Goal: Information Seeking & Learning: Learn about a topic

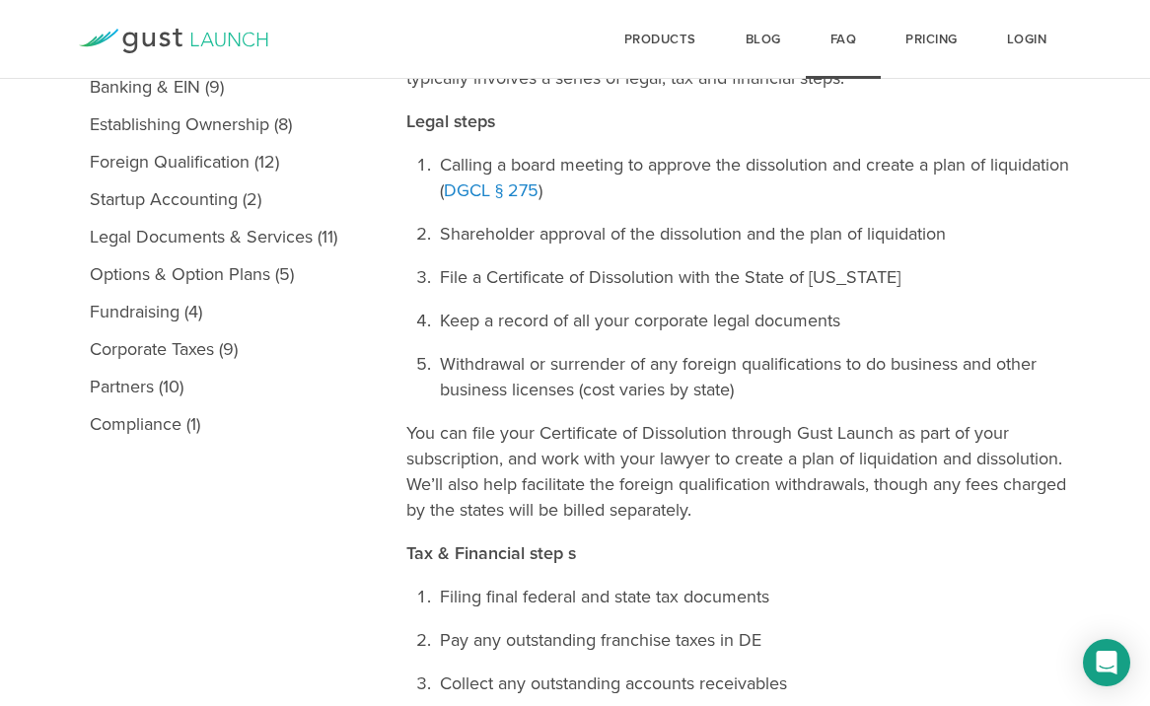
scroll to position [443, 0]
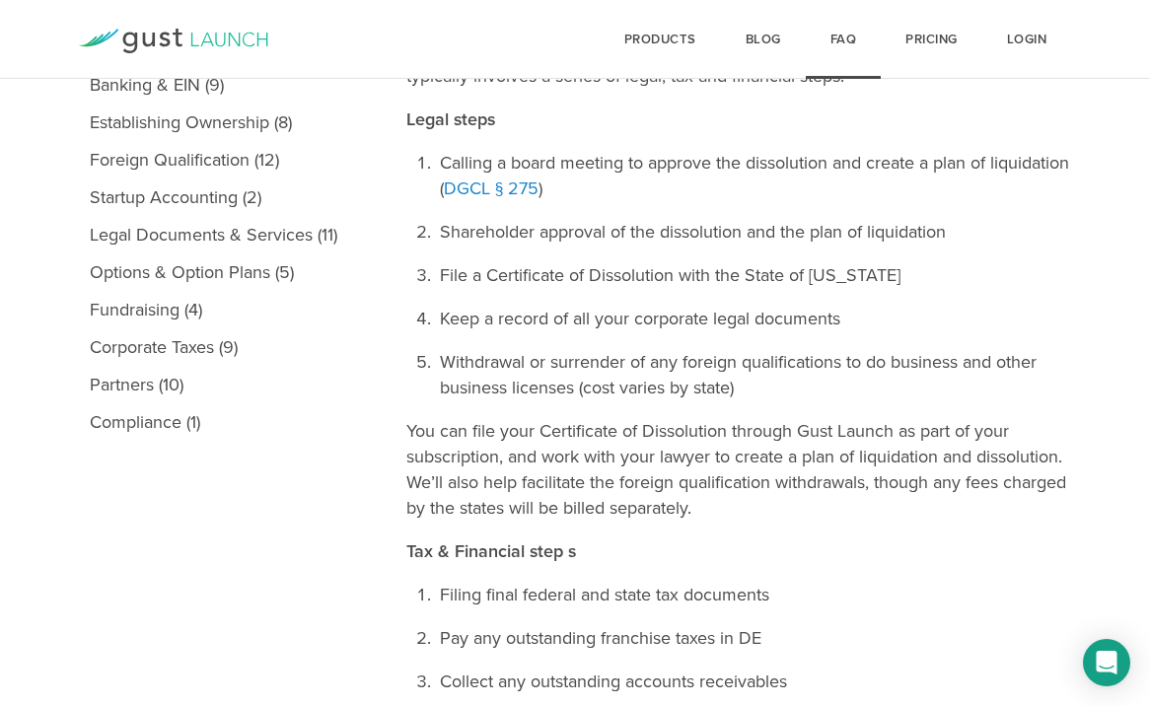
click at [219, 34] on icon at bounding box center [173, 41] width 189 height 25
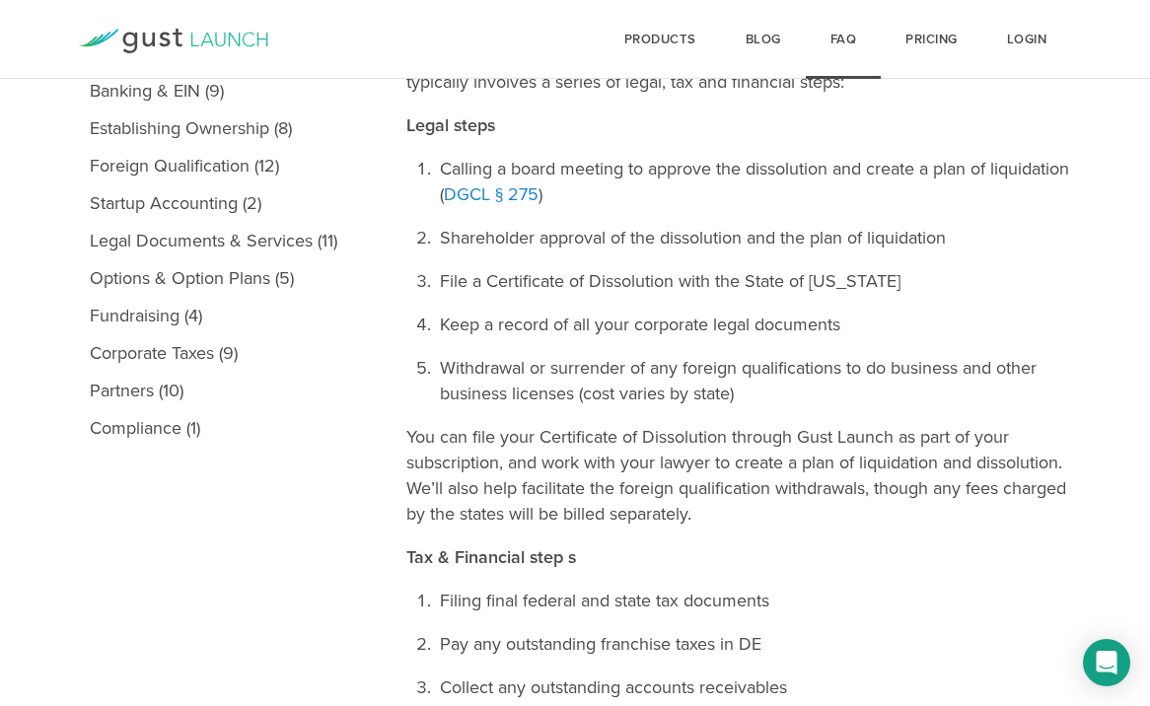
scroll to position [439, 0]
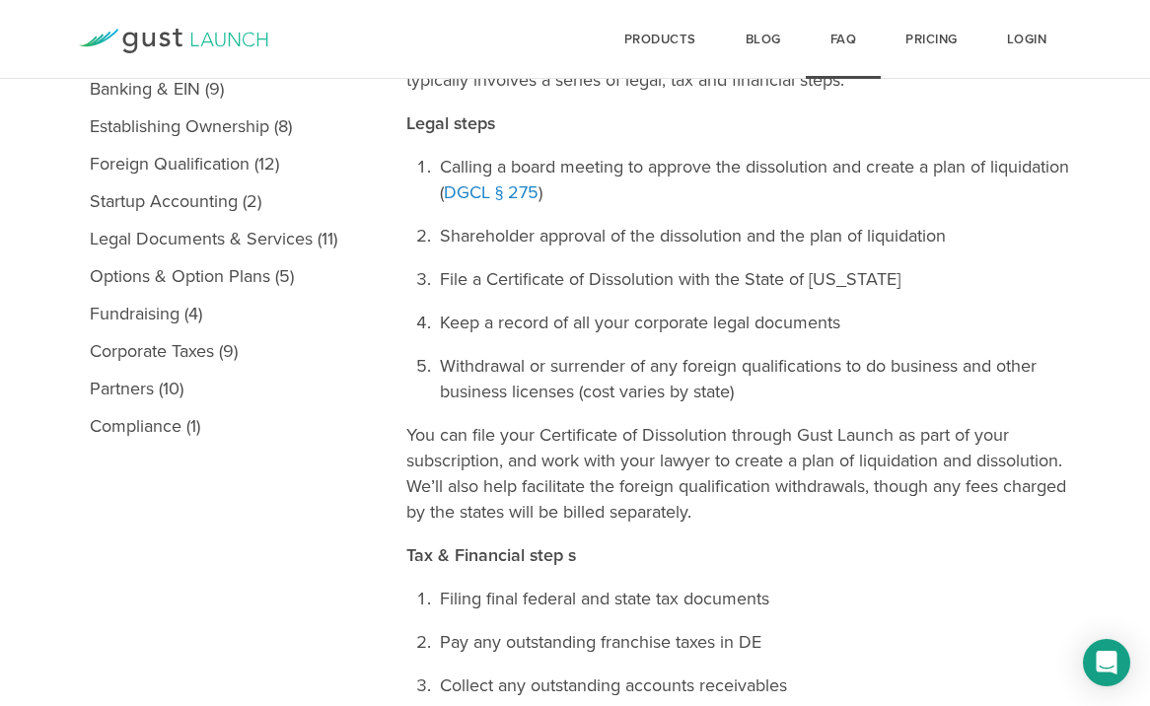
drag, startPoint x: 401, startPoint y: 434, endPoint x: 538, endPoint y: 469, distance: 141.4
click at [538, 469] on main "Topics Gust Launch (14) Incorporation (15) Company Formation (6) Issuing Stock …" at bounding box center [575, 517] width 1150 height 1373
click at [538, 469] on p "You can file your Certificate of Dissolution through Gust Launch as part of you…" at bounding box center [744, 473] width 674 height 103
drag, startPoint x: 406, startPoint y: 437, endPoint x: 709, endPoint y: 522, distance: 315.5
click at [708, 522] on main "Topics Gust Launch (14) Incorporation (15) Company Formation (6) Issuing Stock …" at bounding box center [575, 517] width 1150 height 1373
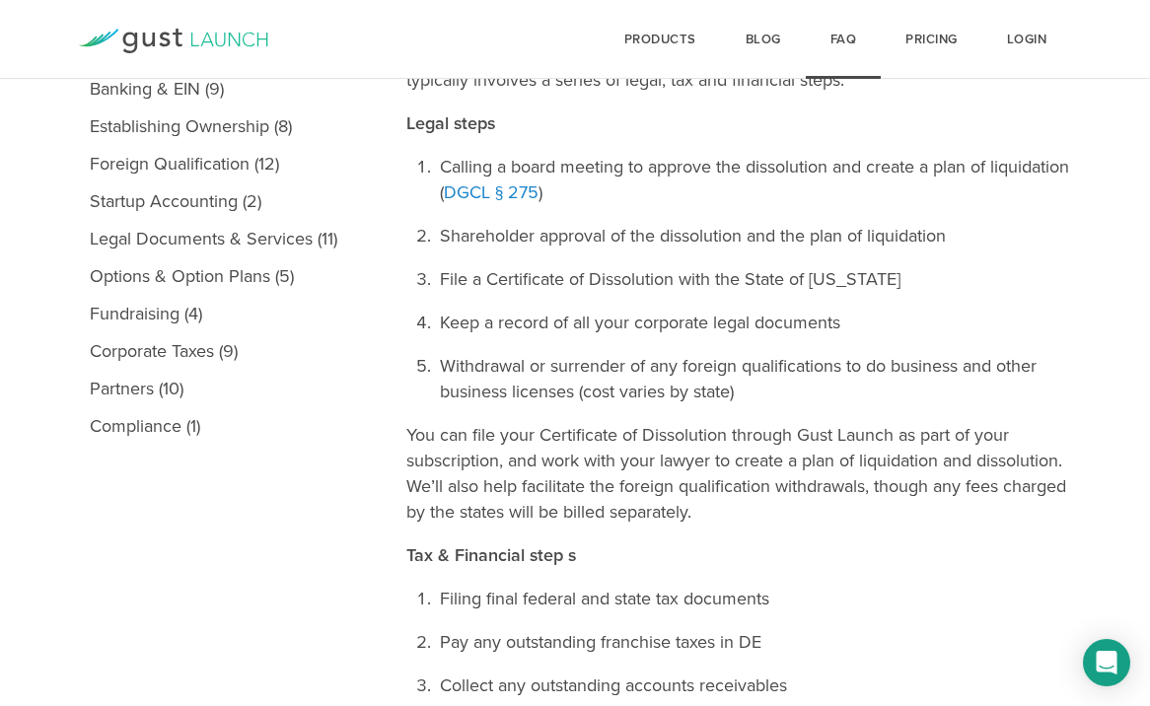
click at [709, 522] on p "You can file your Certificate of Dissolution through Gust Launch as part of you…" at bounding box center [744, 473] width 674 height 103
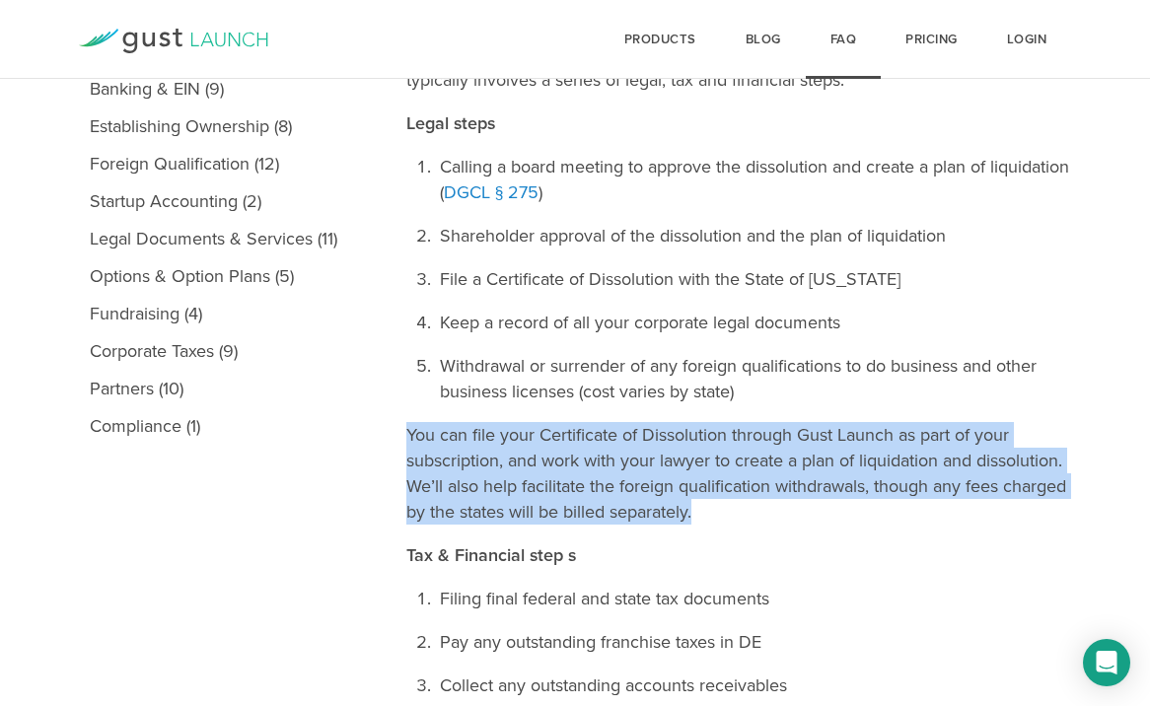
drag, startPoint x: 713, startPoint y: 517, endPoint x: 407, endPoint y: 433, distance: 317.2
click at [407, 433] on p "You can file your Certificate of Dissolution through Gust Launch as part of you…" at bounding box center [744, 473] width 674 height 103
copy p "You can file your Certificate of Dissolution through Gust Launch as part of you…"
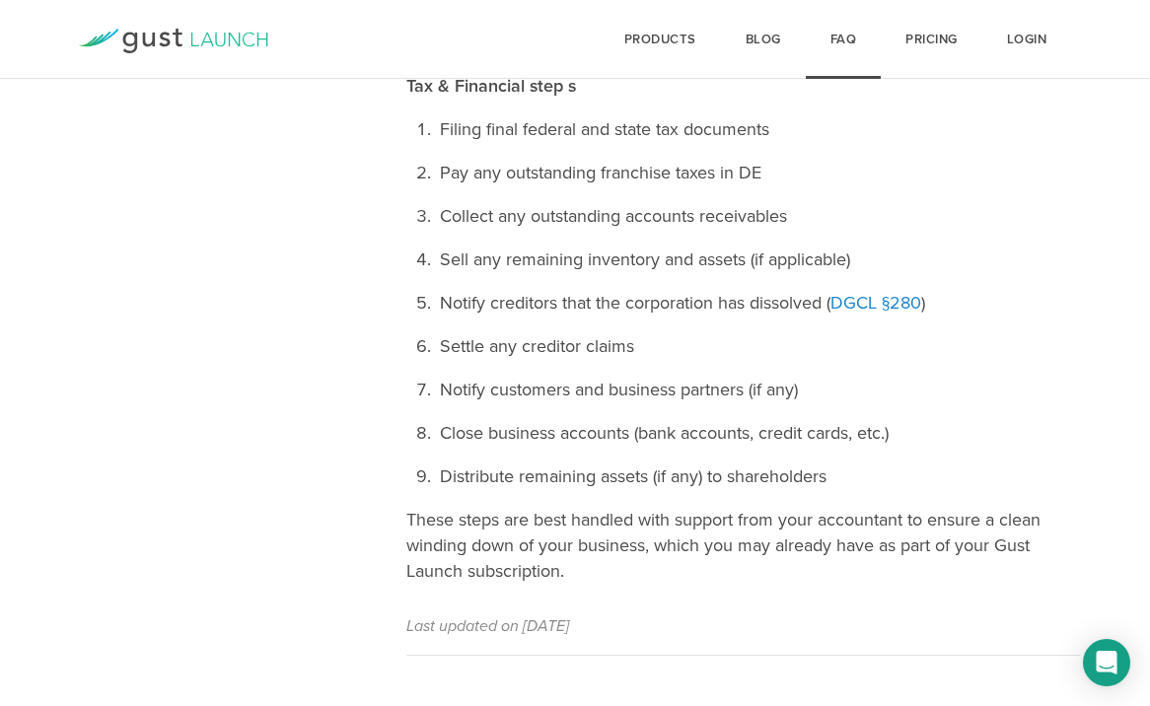
scroll to position [896, 0]
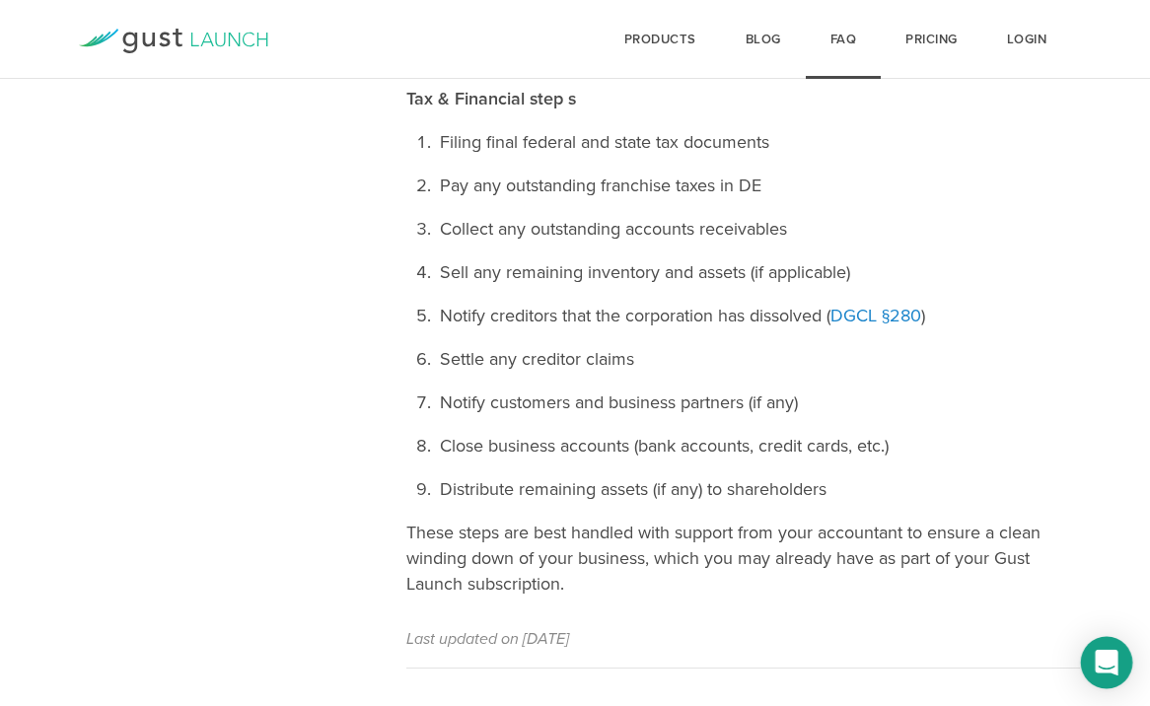
click at [1109, 659] on icon "Open Intercom Messenger" at bounding box center [1106, 663] width 23 height 26
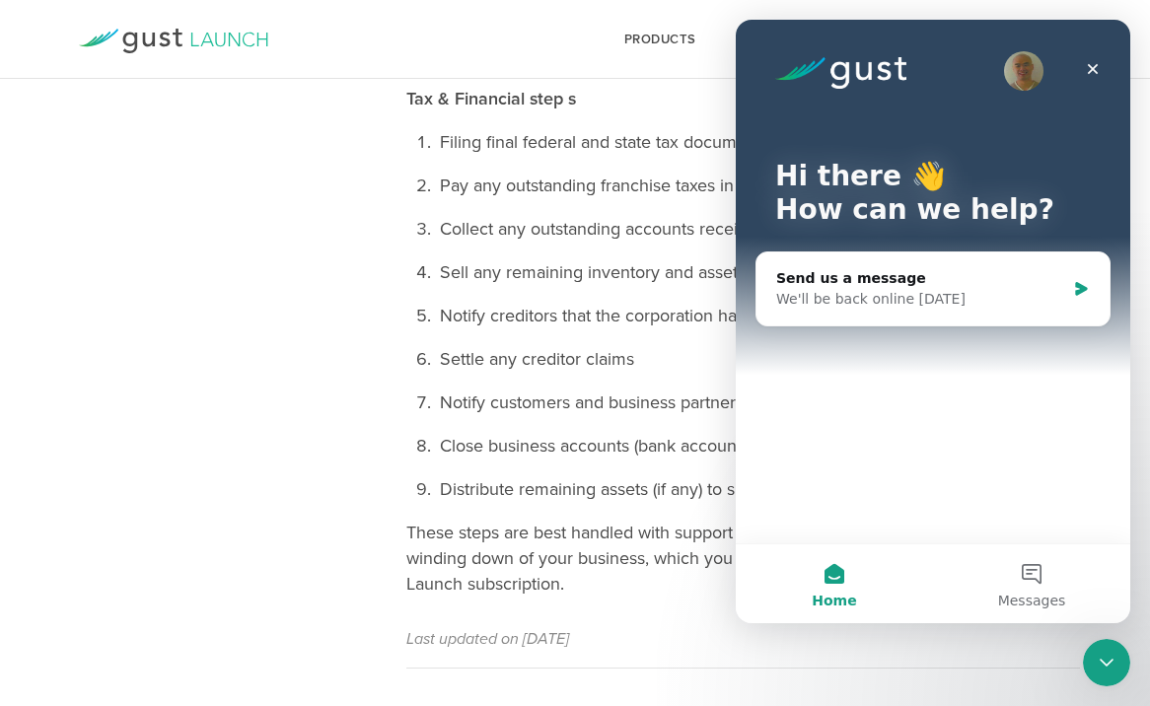
scroll to position [860, 0]
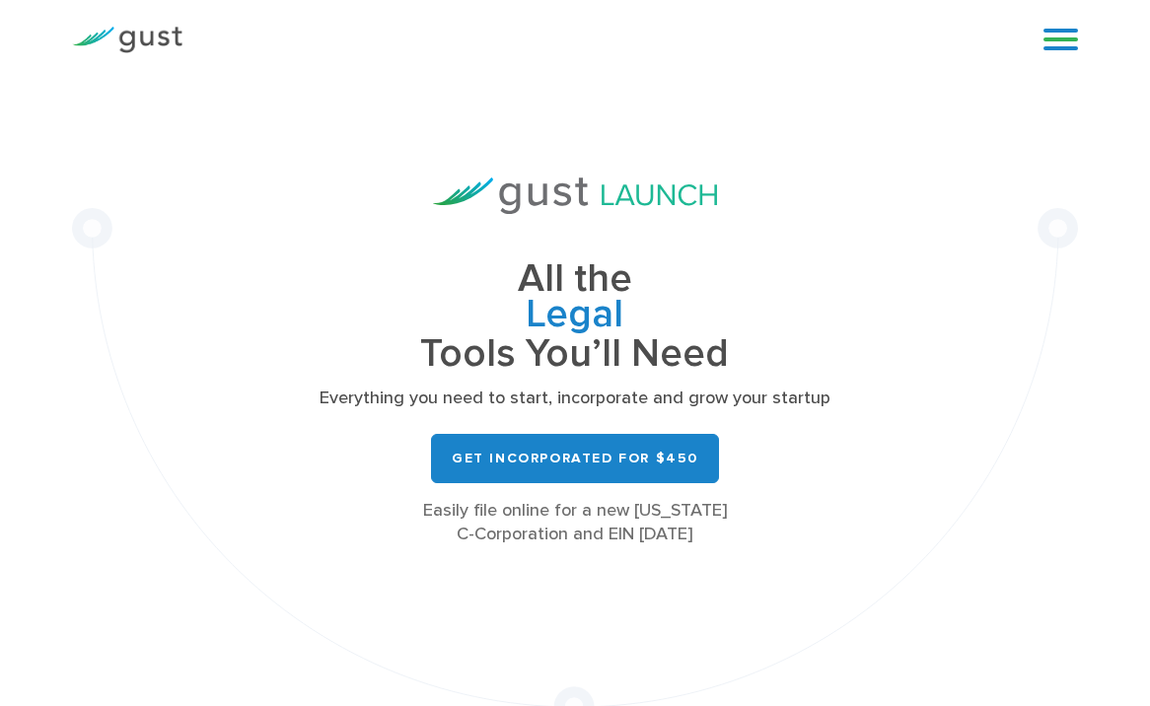
click at [1032, 53] on div "Blog FAQ Pricing Get Started Login Login" at bounding box center [1053, 39] width 79 height 59
click at [1072, 42] on link at bounding box center [1061, 40] width 35 height 30
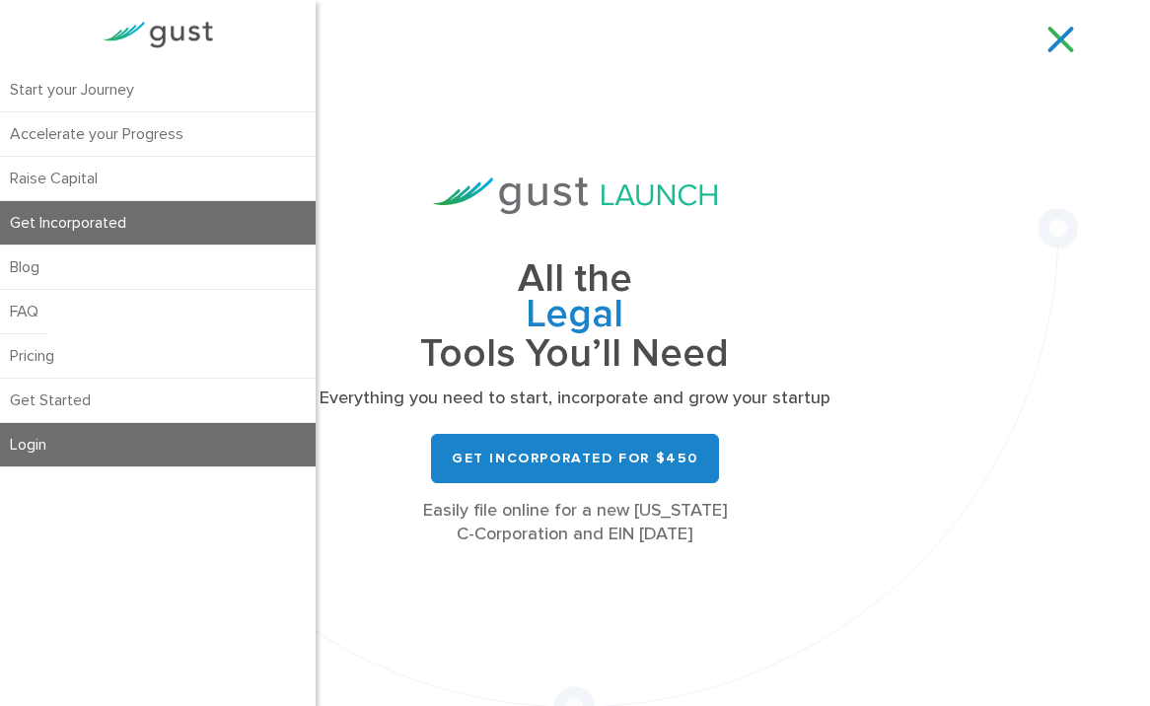
click at [99, 423] on link "Login" at bounding box center [158, 444] width 316 height 43
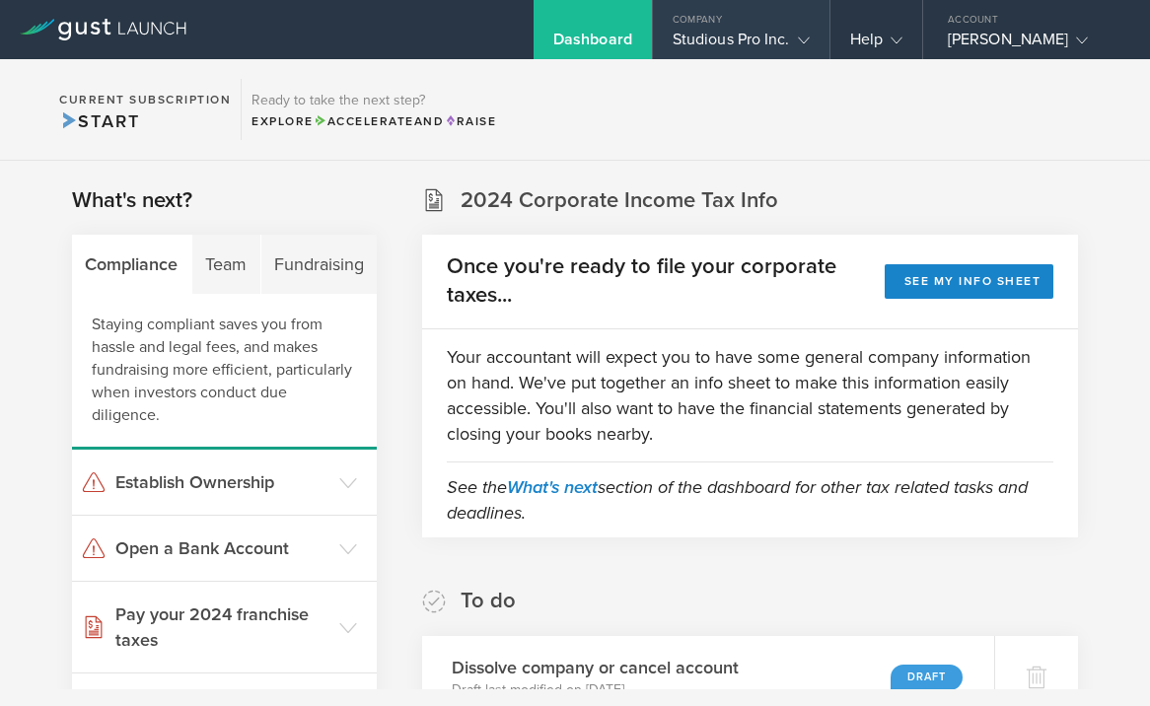
click at [770, 52] on div "Studious Pro Inc." at bounding box center [741, 45] width 137 height 30
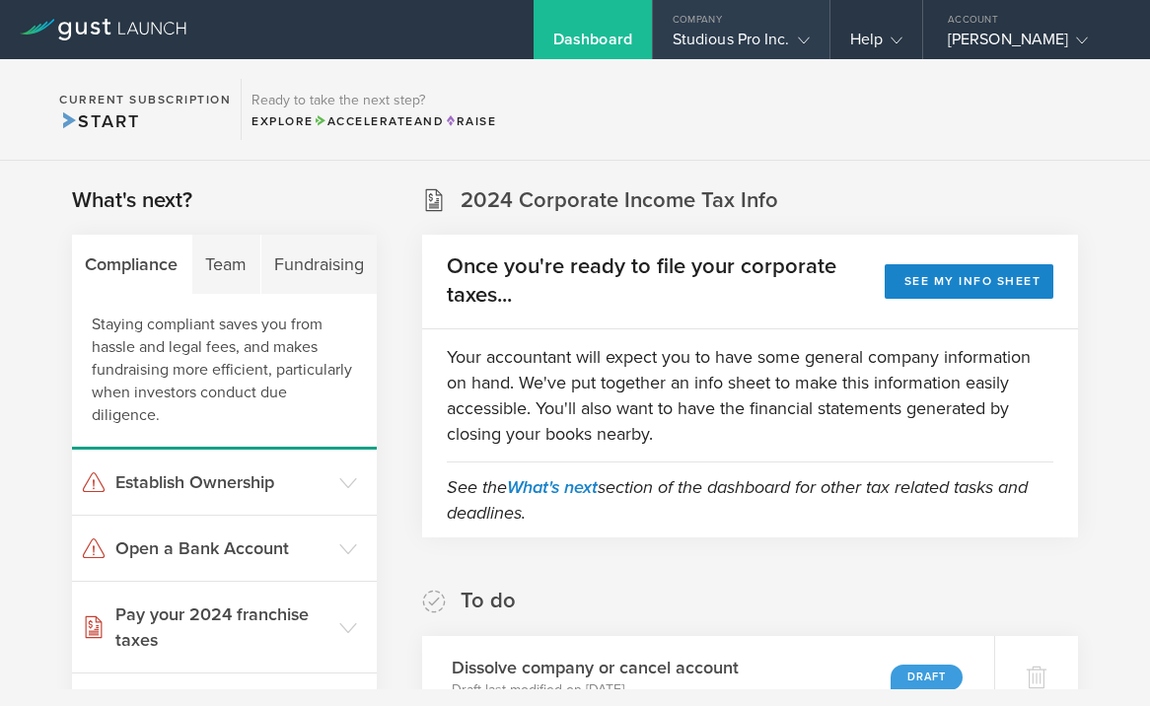
click at [697, 32] on div "Studious Pro Inc." at bounding box center [741, 45] width 137 height 30
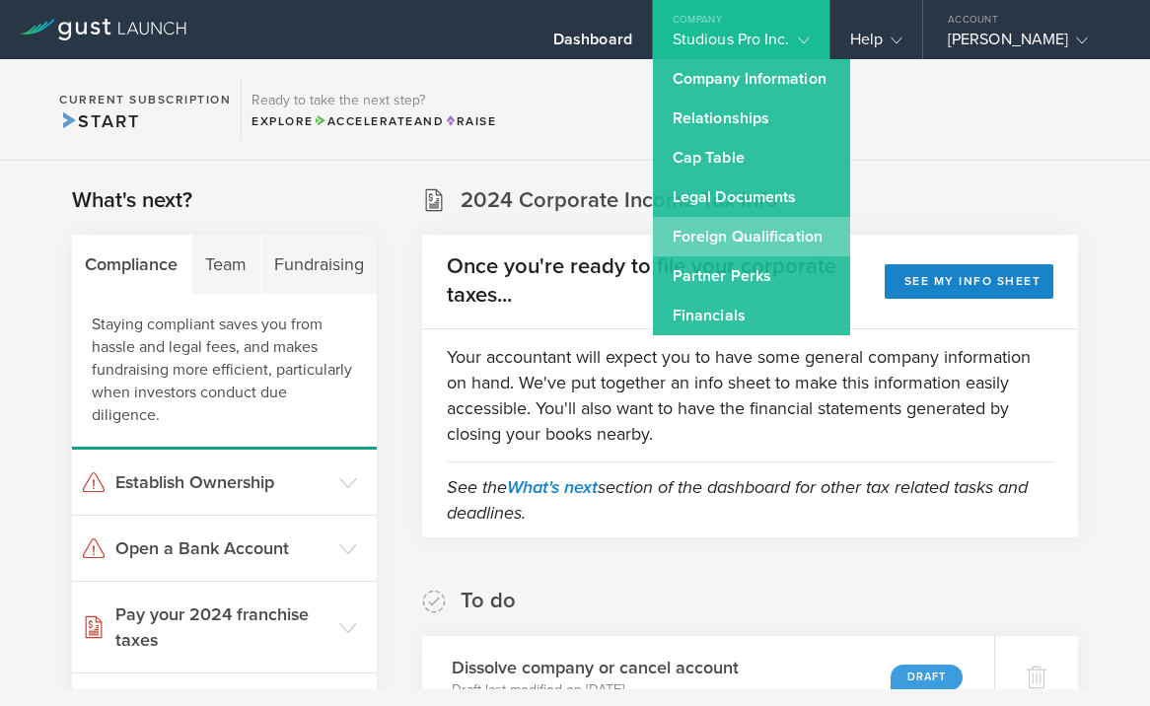
click at [725, 231] on link "Foreign Qualification" at bounding box center [751, 236] width 197 height 39
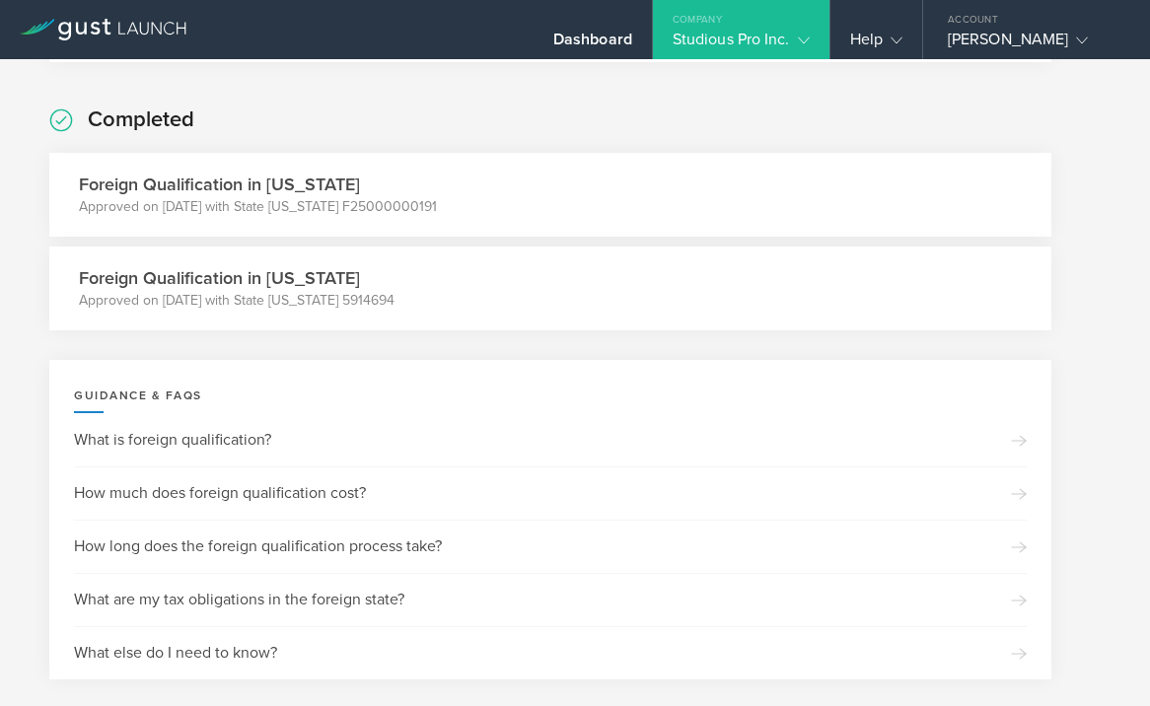
scroll to position [599, 0]
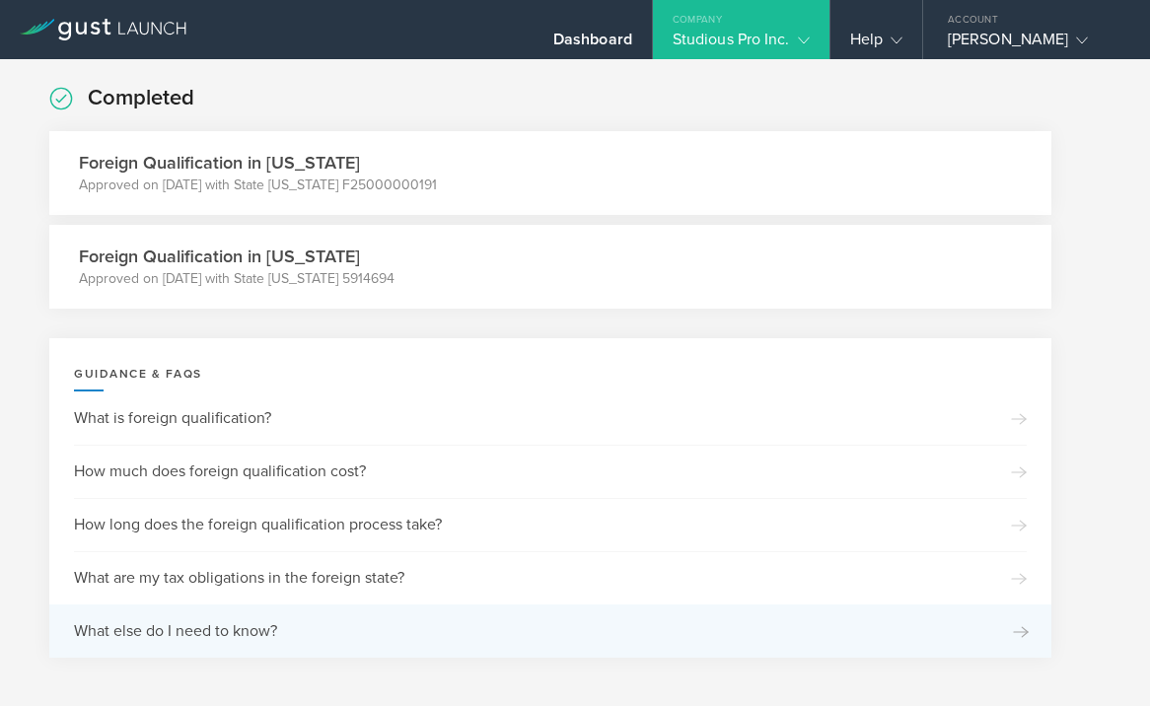
click at [241, 641] on div "What else do I need to know?" at bounding box center [550, 631] width 953 height 53
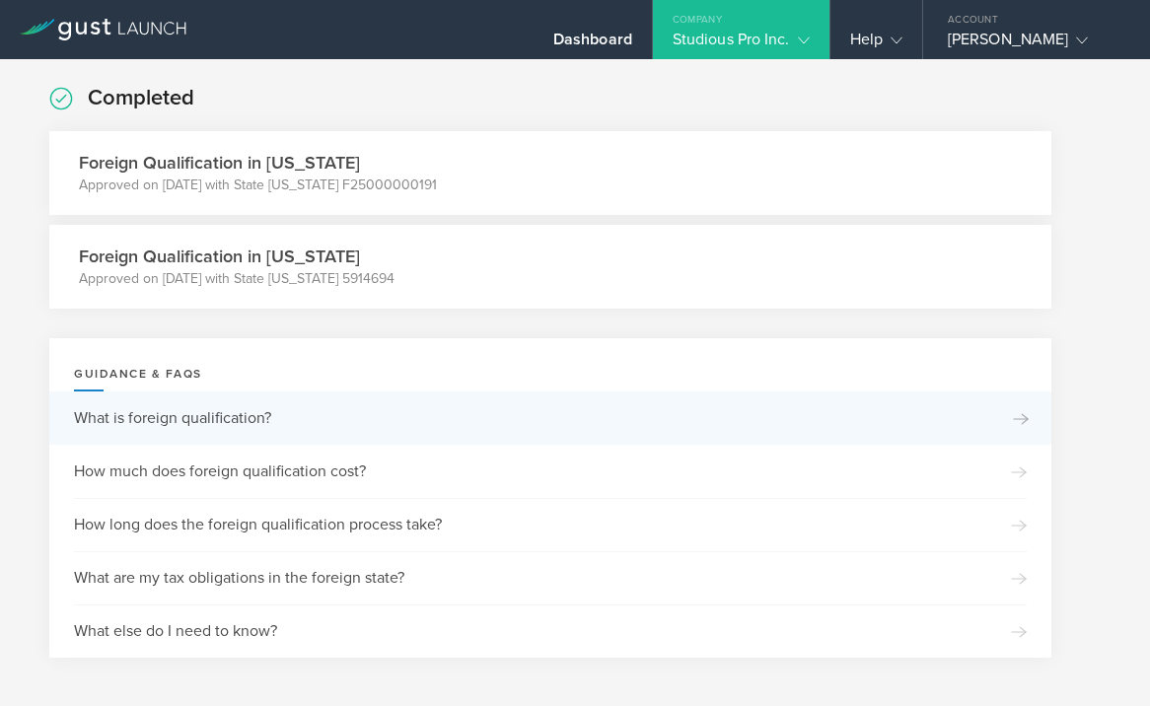
scroll to position [0, 0]
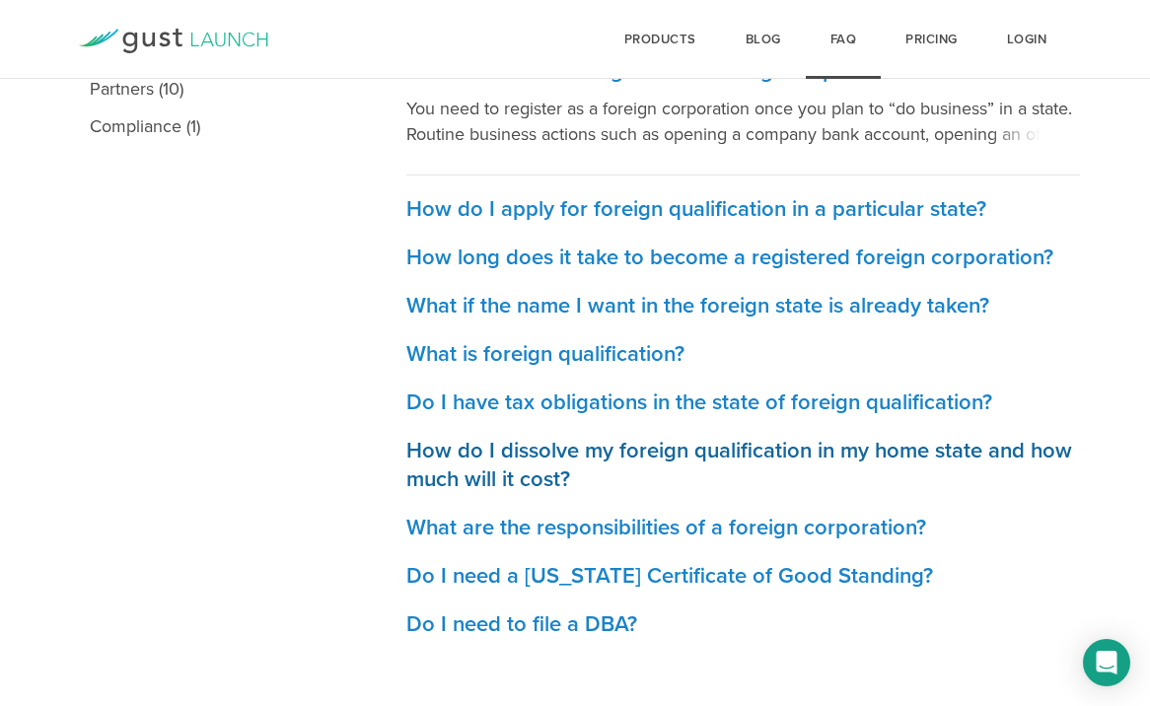
scroll to position [747, 0]
